Goal: Task Accomplishment & Management: Manage account settings

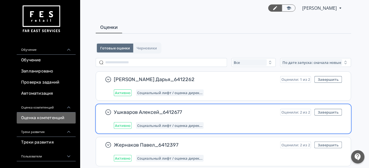
click at [235, 115] on div "Ушкваров Алексей_6412677 Оценили: 2 из 2 Завершить Активно Социальный лифт / оц…" at bounding box center [228, 119] width 228 height 20
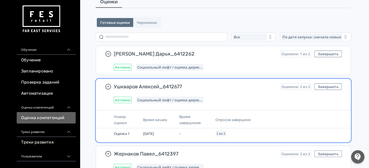
scroll to position [34, 0]
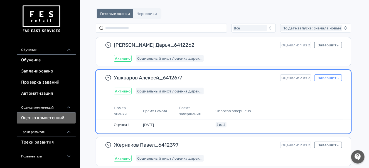
click at [321, 76] on button "Завершить" at bounding box center [328, 78] width 28 height 7
click at [333, 75] on button "Завершить" at bounding box center [328, 78] width 28 height 7
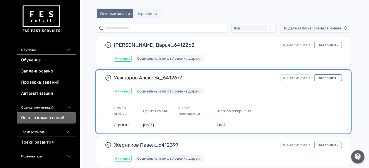
click at [174, 86] on div "Ушкваров Алексей_6412677 Оценили: 2 из 2 Завершить Активно Социальный лифт / оц…" at bounding box center [228, 85] width 228 height 20
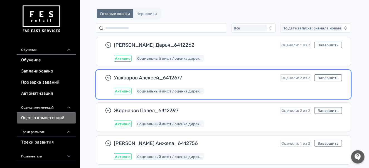
click at [231, 72] on div "Ушкваров Алексей_6412677 Оценили: 2 из 2 Завершить Активно Социальный лифт / оц…" at bounding box center [223, 84] width 255 height 29
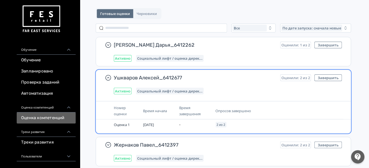
click at [295, 75] on div "Оценили: 2 из 2" at bounding box center [295, 78] width 31 height 7
click at [332, 76] on button "Завершить" at bounding box center [328, 78] width 28 height 7
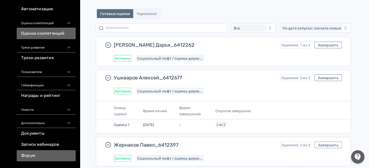
scroll to position [104, 0]
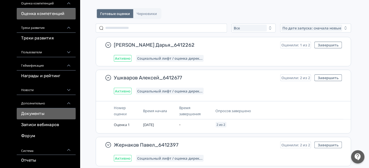
click at [52, 112] on link "Документы" at bounding box center [46, 113] width 59 height 11
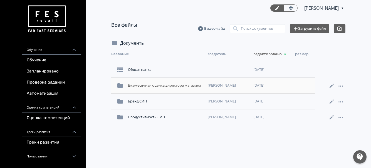
click at [159, 88] on div "Ежемесячная оценка директора магазина" at bounding box center [166, 86] width 80 height 10
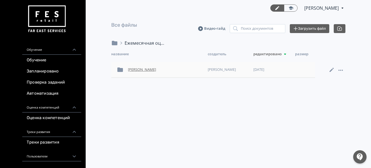
click at [162, 63] on div "[PERSON_NAME] [PERSON_NAME] [DATE]" at bounding box center [213, 70] width 204 height 16
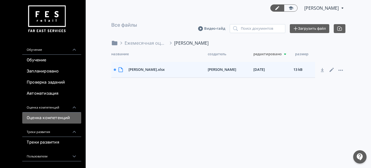
click at [52, 117] on link "Оценка компетенций" at bounding box center [51, 118] width 59 height 11
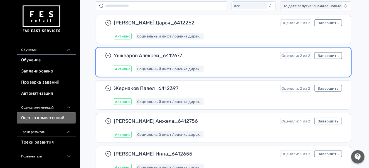
scroll to position [69, 0]
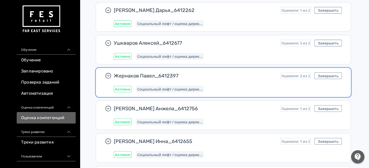
drag, startPoint x: 254, startPoint y: 79, endPoint x: 264, endPoint y: 81, distance: 9.3
click at [254, 79] on div "Жернаков Павел_6412397 Оценили: 2 из 2 Завершить Активно Социальный лифт / оцен…" at bounding box center [228, 83] width 228 height 20
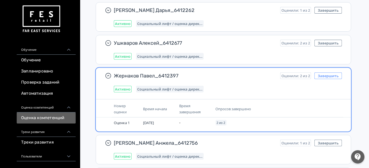
click at [328, 76] on button "Завершить" at bounding box center [328, 76] width 28 height 7
click at [234, 84] on div "Жернаков Павел_6412397 Оценили: 2 из 2 Завершить Активно Социальный лифт / оцен…" at bounding box center [228, 83] width 228 height 20
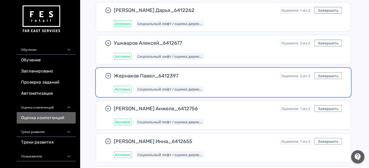
drag, startPoint x: 206, startPoint y: 85, endPoint x: 225, endPoint y: 79, distance: 20.1
click at [204, 86] on div "Социальный лифт / оценка дирек..." at bounding box center [170, 89] width 68 height 7
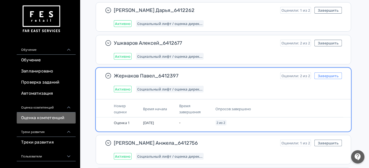
click at [323, 75] on button "Завершить" at bounding box center [328, 76] width 28 height 7
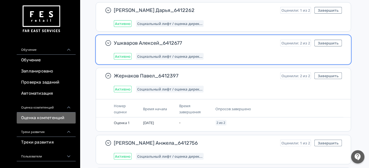
click at [325, 38] on div "Ушкваров Алексей_6412677 Оценили: 2 из 2 Завершить Активно Социальный лифт / оц…" at bounding box center [223, 49] width 255 height 29
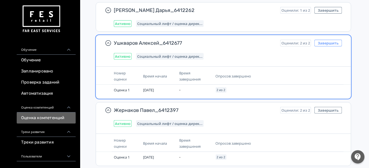
click at [325, 40] on button "Завершить" at bounding box center [328, 43] width 28 height 7
click at [328, 42] on button "Завершить" at bounding box center [328, 43] width 28 height 7
click at [204, 53] on div "Социальный лифт / оценка дирек..." at bounding box center [170, 56] width 68 height 7
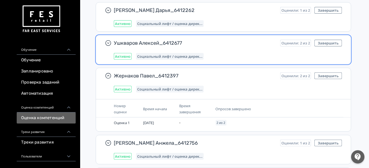
click at [204, 53] on div "Социальный лифт / оценка дирек..." at bounding box center [170, 56] width 68 height 7
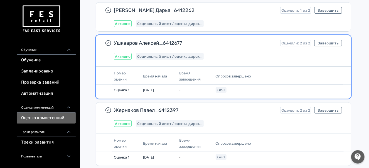
click at [122, 56] on span "Активно" at bounding box center [123, 56] width 16 height 4
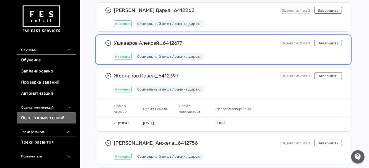
click at [122, 56] on span "Активно" at bounding box center [123, 56] width 16 height 4
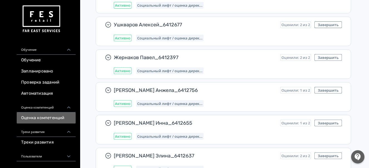
scroll to position [71, 0]
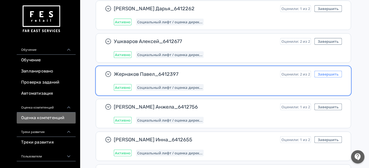
click at [328, 75] on button "Завершить" at bounding box center [328, 74] width 28 height 7
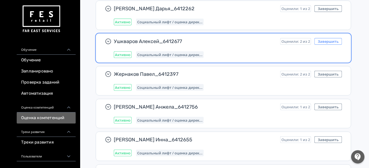
click at [327, 43] on button "Завершить" at bounding box center [328, 41] width 28 height 7
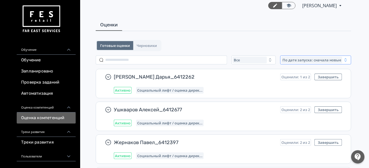
scroll to position [1, 0]
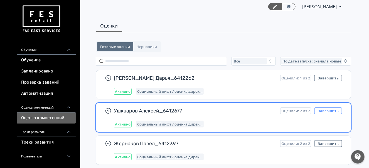
click at [333, 109] on button "Завершить" at bounding box center [328, 111] width 28 height 7
click at [236, 112] on span "Ушкваров Алексей_6412677" at bounding box center [195, 111] width 162 height 7
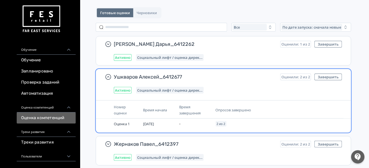
scroll to position [71, 0]
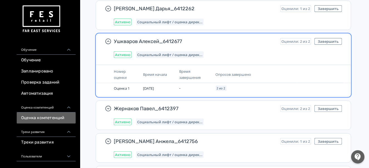
click at [130, 55] on span "Активно" at bounding box center [123, 55] width 16 height 4
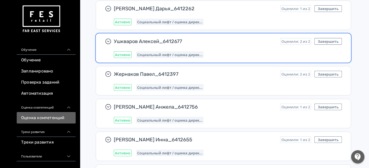
click at [130, 55] on span "Активно" at bounding box center [123, 55] width 16 height 4
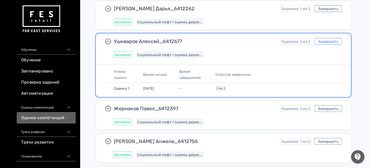
click at [334, 38] on button "Завершить" at bounding box center [328, 41] width 28 height 7
click at [329, 41] on button "Завершить" at bounding box center [328, 41] width 28 height 7
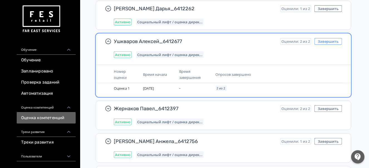
click at [329, 40] on button "Завершить" at bounding box center [328, 41] width 28 height 7
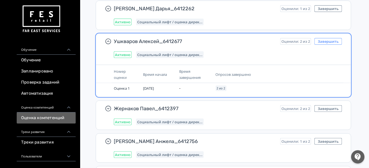
click at [329, 40] on button "Завершить" at bounding box center [328, 41] width 28 height 7
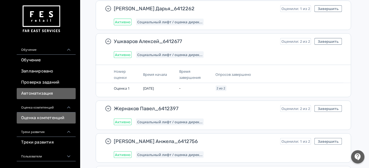
scroll to position [34, 0]
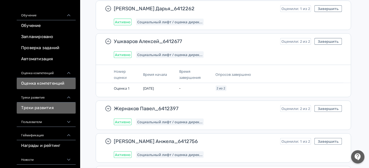
click at [59, 108] on link "Треки развития" at bounding box center [46, 108] width 59 height 11
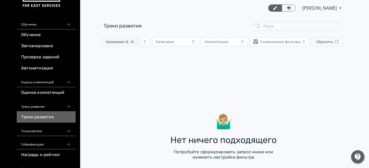
scroll to position [34, 0]
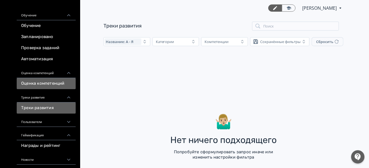
click at [70, 84] on link "Оценка компетенций" at bounding box center [46, 83] width 59 height 11
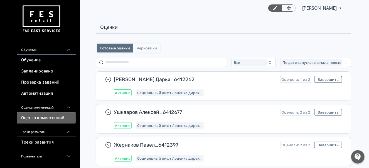
click at [157, 48] on span "Черновики" at bounding box center [147, 48] width 20 height 4
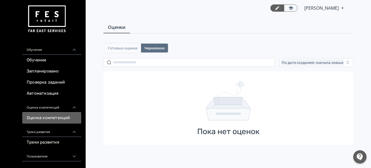
click at [129, 46] on span "Готовые оценки" at bounding box center [123, 48] width 30 height 4
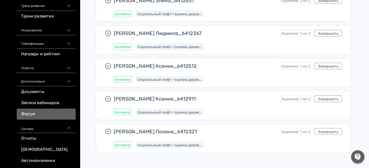
scroll to position [243, 0]
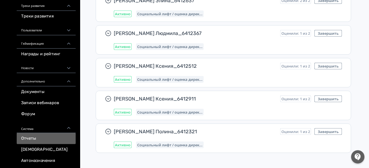
click at [51, 137] on link "Отчеты" at bounding box center [46, 138] width 59 height 11
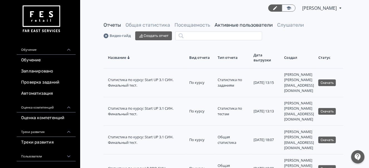
click at [246, 24] on link "Активные пользователи" at bounding box center [243, 25] width 58 height 6
